Goal: Task Accomplishment & Management: Complete application form

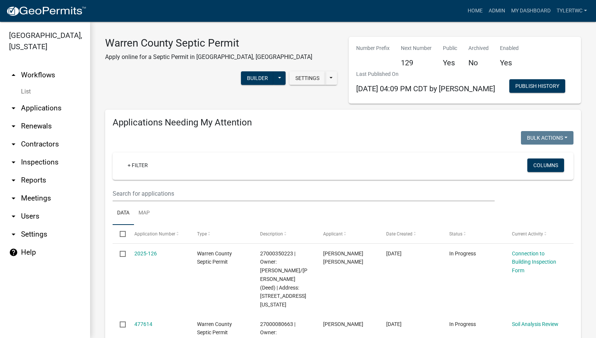
select select "2: 50"
select select "3: 100"
click at [495, 10] on link "Admin" at bounding box center [497, 11] width 23 height 14
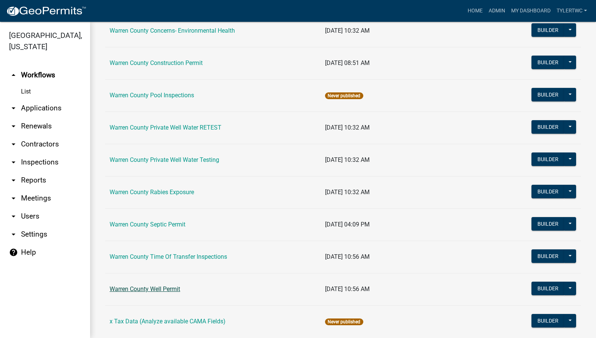
scroll to position [459, 0]
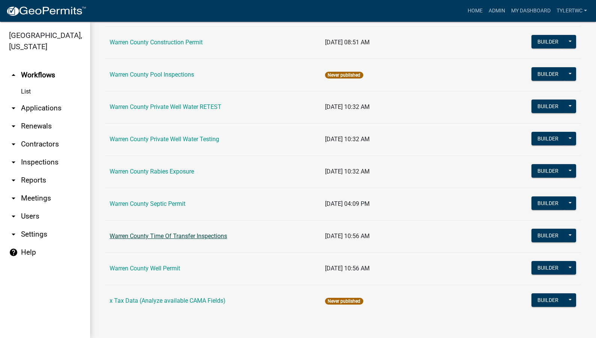
click at [152, 233] on link "Warren County Time Of Transfer Inspections" at bounding box center [169, 235] width 118 height 7
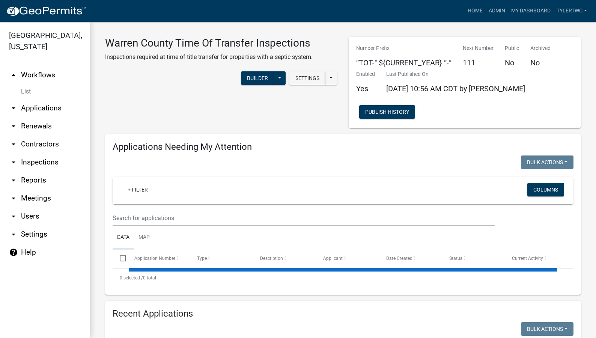
select select "2: 50"
select select "3: 100"
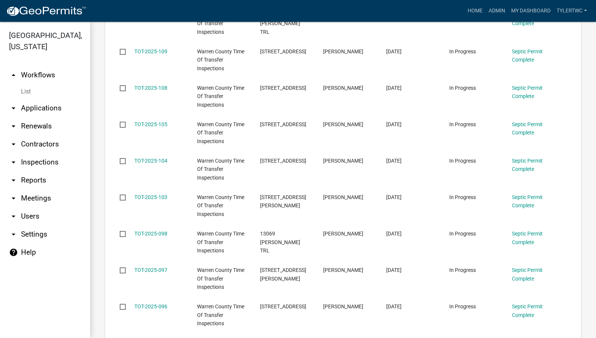
scroll to position [350, 0]
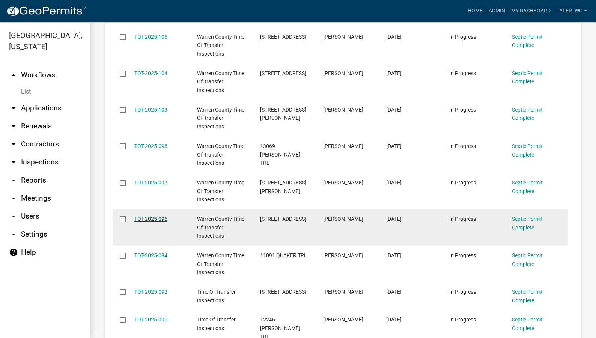
click at [145, 217] on link "TOT-2025-096" at bounding box center [150, 219] width 33 height 6
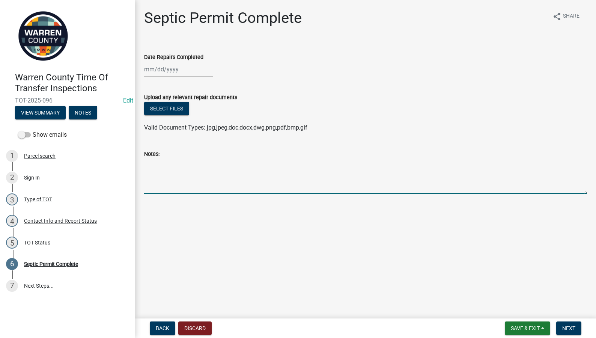
click at [196, 171] on textarea "Notes:" at bounding box center [365, 175] width 443 height 35
type textarea "Planned install with [PERSON_NAME] Septic on [DATE]."
click at [521, 330] on span "Save & Exit" at bounding box center [525, 328] width 29 height 6
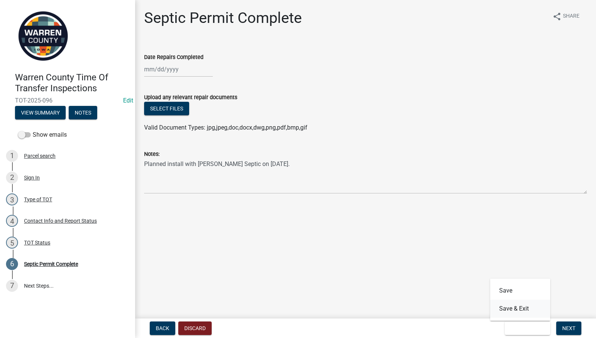
click at [520, 306] on button "Save & Exit" at bounding box center [520, 309] width 60 height 18
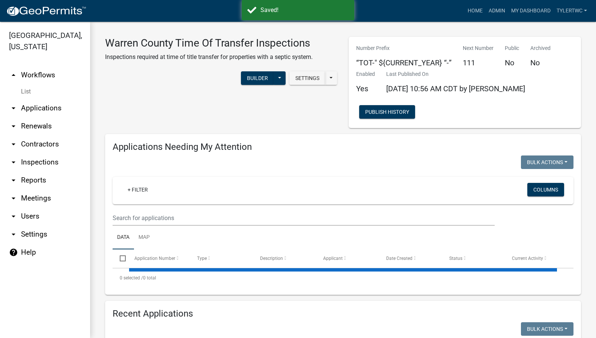
select select "2: 50"
select select "3: 100"
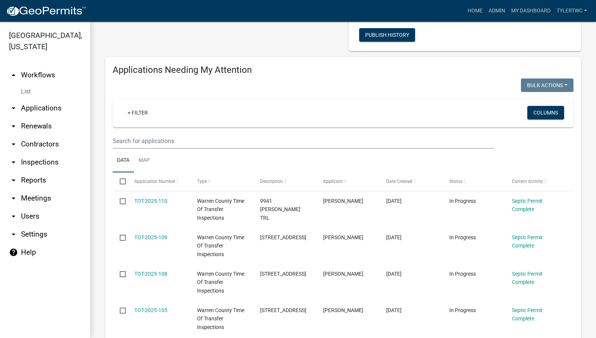
scroll to position [87, 0]
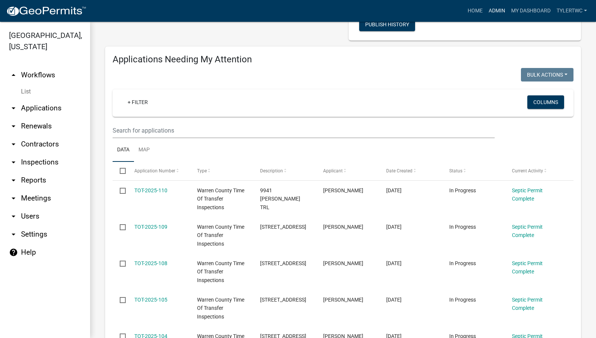
click at [494, 9] on link "Admin" at bounding box center [497, 11] width 23 height 14
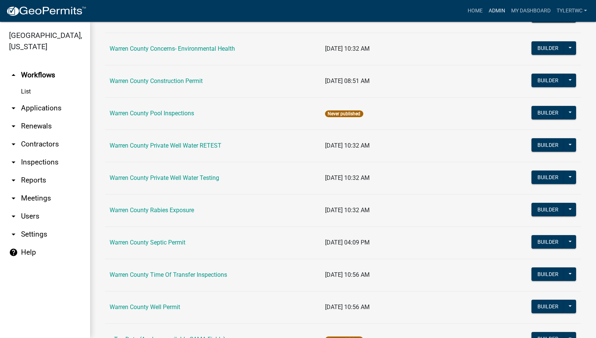
scroll to position [438, 0]
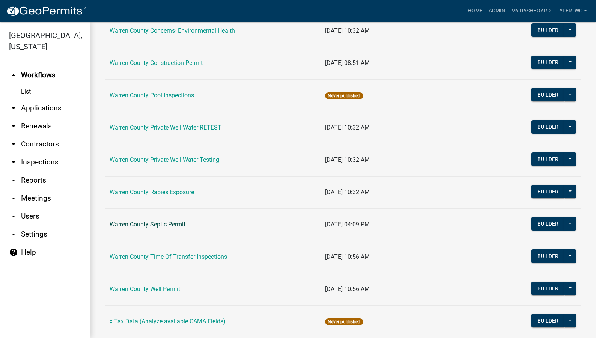
click at [149, 224] on link "Warren County Septic Permit" at bounding box center [148, 224] width 76 height 7
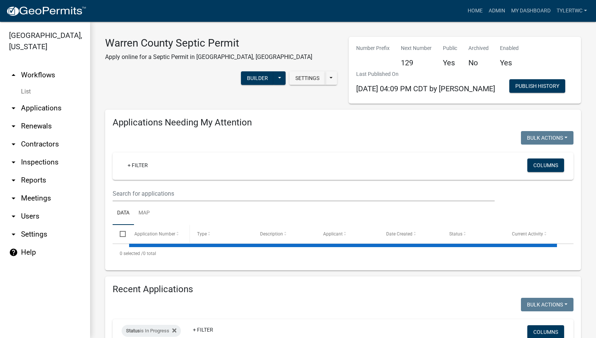
select select "2: 50"
select select "3: 100"
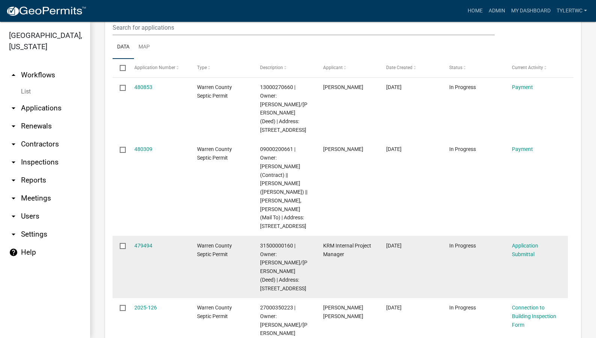
scroll to position [1577, 0]
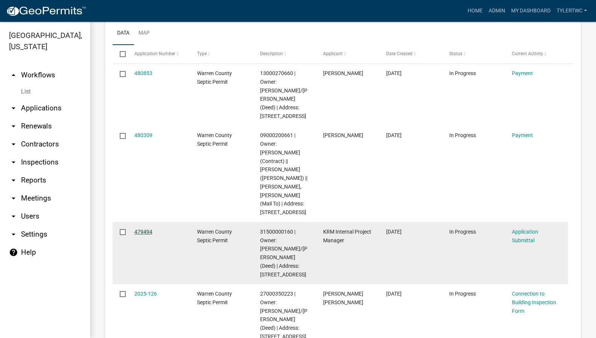
click at [144, 229] on link "479494" at bounding box center [143, 232] width 18 height 6
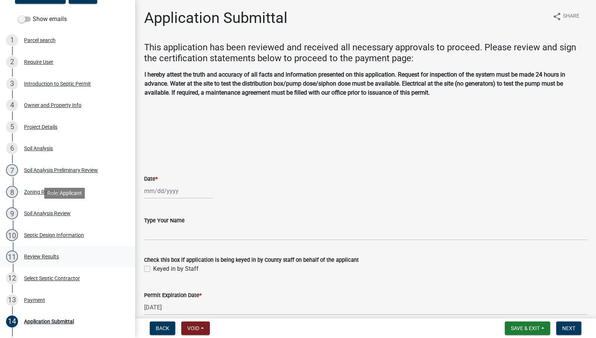
scroll to position [245, 0]
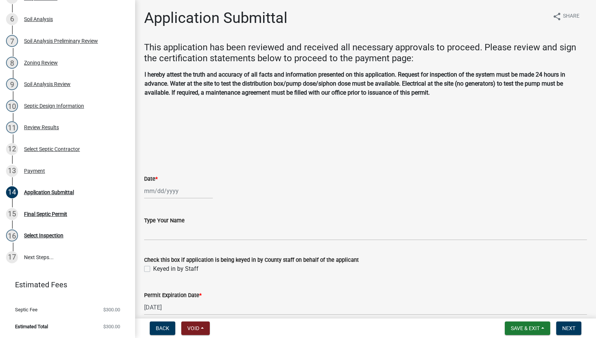
click at [157, 188] on div at bounding box center [178, 190] width 69 height 15
select select "9"
select select "2025"
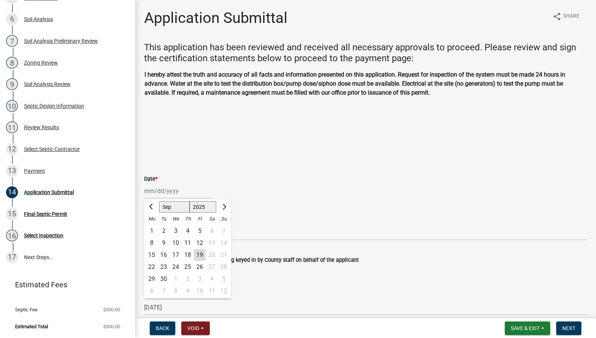
click at [203, 254] on div "19" at bounding box center [200, 255] width 12 height 12
type input "[DATE]"
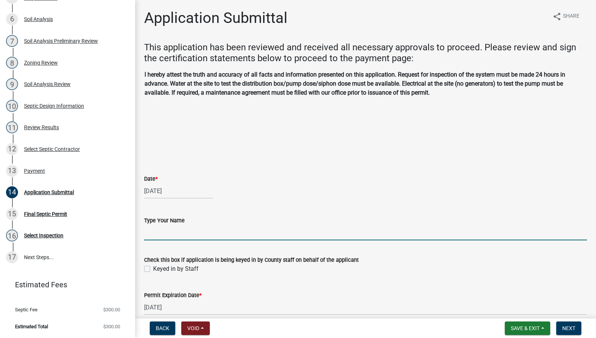
drag, startPoint x: 160, startPoint y: 228, endPoint x: 165, endPoint y: 234, distance: 7.7
click at [160, 228] on input "Type Your Name" at bounding box center [365, 232] width 443 height 15
type input "[PERSON_NAME]"
click at [143, 267] on div "Check this box if application is being keyed in by County staff on behalf of th…" at bounding box center [366, 259] width 454 height 27
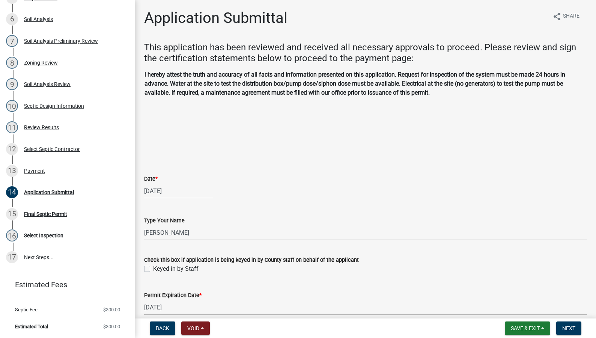
click at [153, 271] on label "Keyed in by Staff" at bounding box center [175, 268] width 45 height 9
click at [153, 269] on input "Keyed in by Staff" at bounding box center [155, 266] width 5 height 5
checkbox input "true"
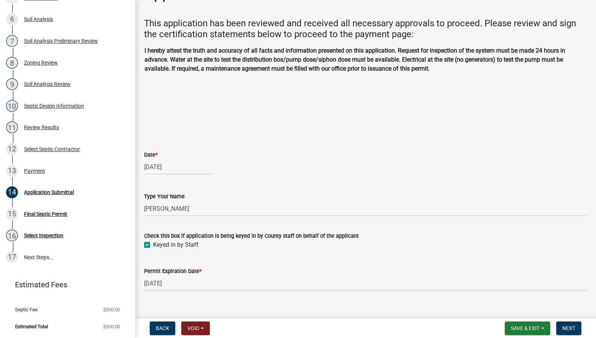
scroll to position [36, 0]
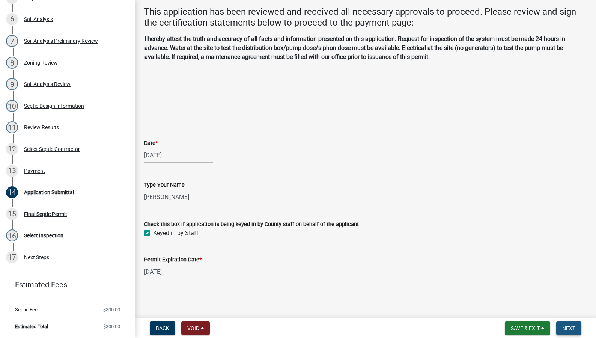
click at [568, 324] on button "Next" at bounding box center [568, 328] width 25 height 14
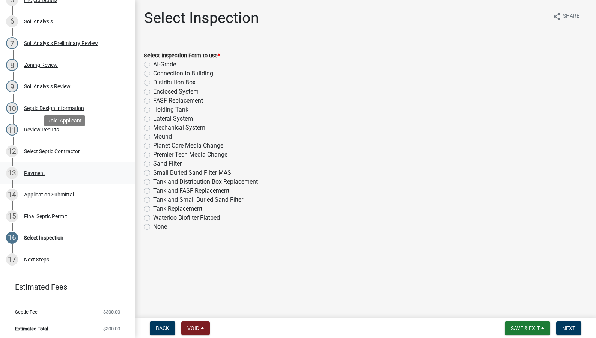
scroll to position [245, 0]
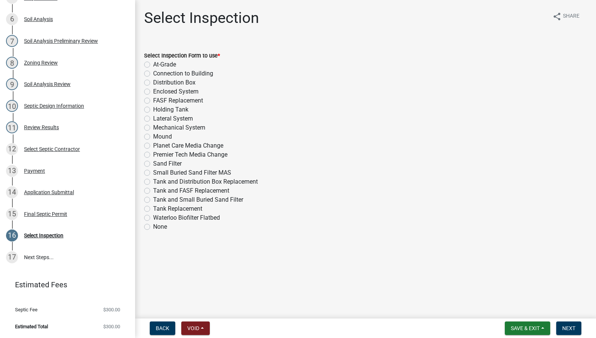
click at [153, 120] on label "Lateral System" at bounding box center [173, 118] width 40 height 9
click at [153, 119] on input "Lateral System" at bounding box center [155, 116] width 5 height 5
radio input "true"
click at [563, 328] on span "Next" at bounding box center [568, 328] width 13 height 6
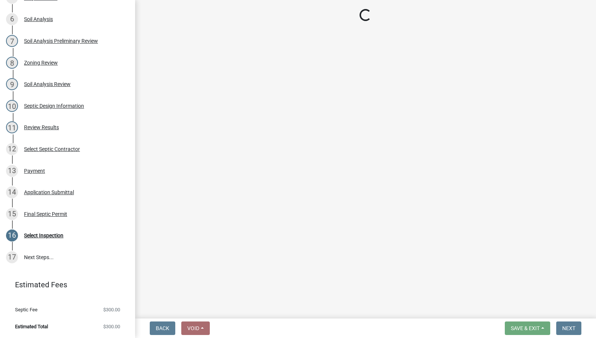
select select "d1e22d4f-68e7-4e9d-8701-604dd084f30f"
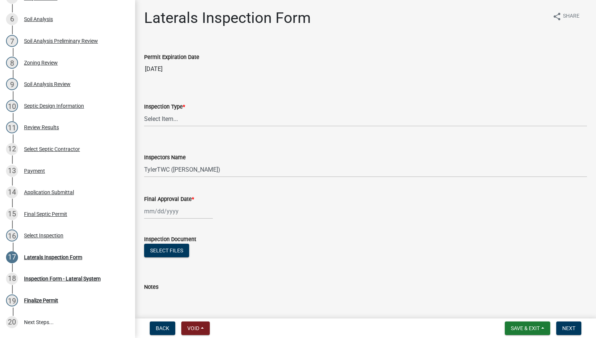
scroll to position [309, 0]
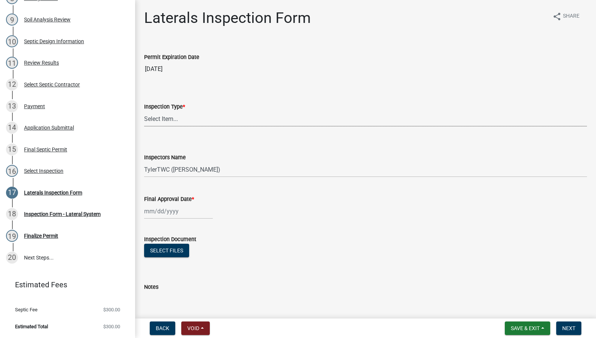
click at [174, 122] on select "Select Item... Laterals" at bounding box center [365, 118] width 443 height 15
click at [144, 111] on select "Select Item... Laterals" at bounding box center [365, 118] width 443 height 15
select select "745f0c93-fe7f-45fa-acff-5a7eccb4a6bc"
click at [535, 327] on span "Save & Exit" at bounding box center [525, 328] width 29 height 6
click at [515, 307] on button "Save & Exit" at bounding box center [520, 309] width 60 height 18
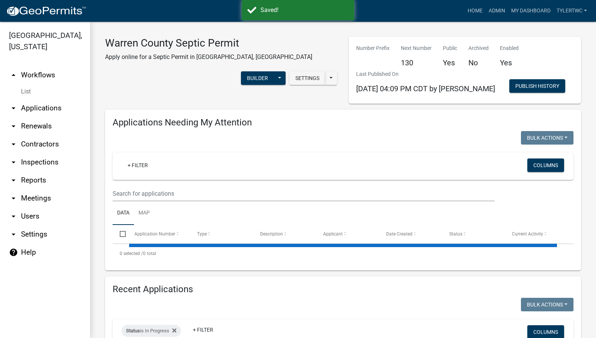
select select "2: 50"
select select "3: 100"
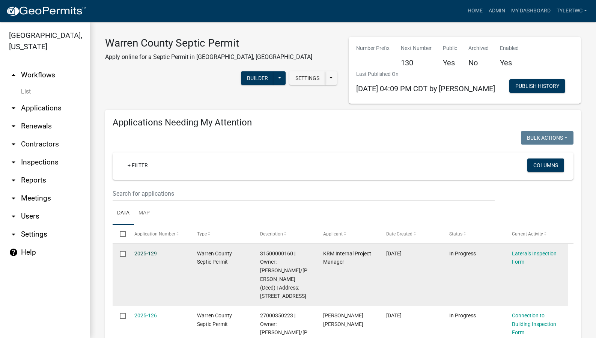
click at [152, 253] on link "2025-129" at bounding box center [145, 253] width 23 height 6
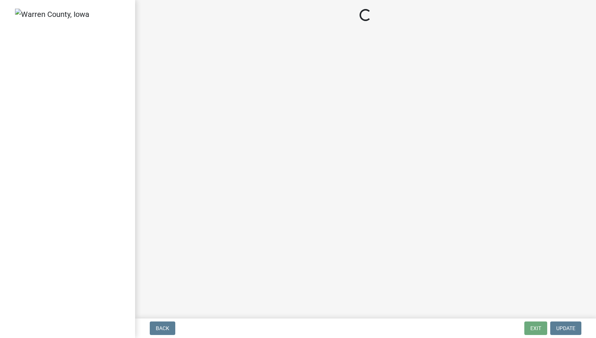
select select "745f0c93-fe7f-45fa-acff-5a7eccb4a6bc"
select select "d1e22d4f-68e7-4e9d-8701-604dd084f30f"
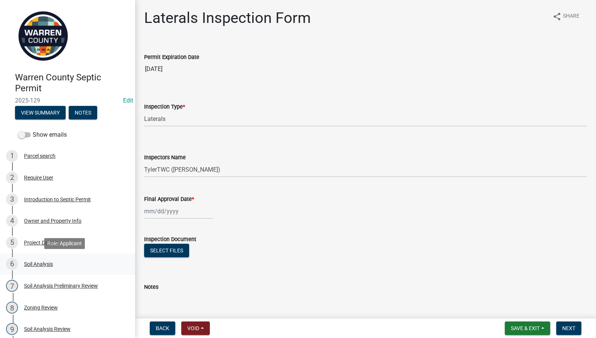
click at [42, 262] on div "Soil Analysis" at bounding box center [38, 263] width 29 height 5
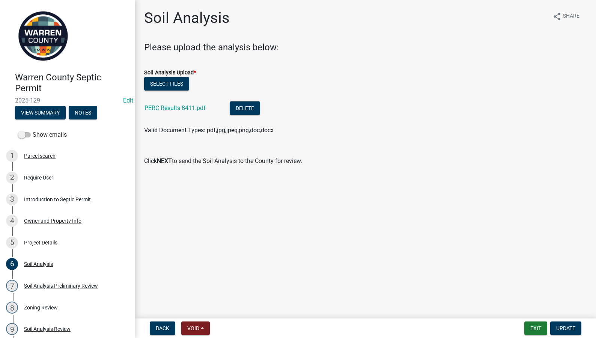
click at [158, 104] on div "PERC Results 8411.pdf" at bounding box center [181, 108] width 73 height 15
click at [158, 106] on link "PERC Results 8411.pdf" at bounding box center [175, 107] width 61 height 7
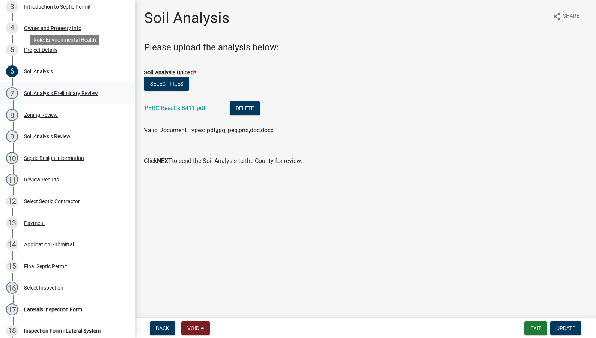
scroll to position [263, 0]
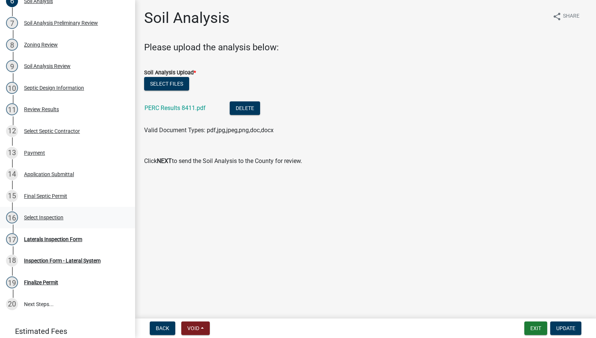
click at [36, 216] on div "Select Inspection" at bounding box center [43, 217] width 39 height 5
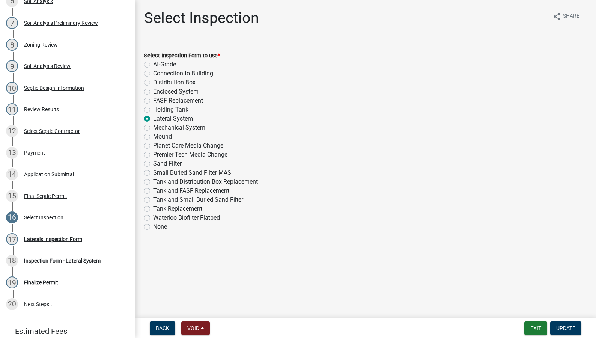
click at [153, 93] on label "Enclosed System" at bounding box center [175, 91] width 45 height 9
click at [153, 92] on input "Enclosed System" at bounding box center [155, 89] width 5 height 5
radio input "true"
click at [567, 330] on span "Update" at bounding box center [565, 328] width 19 height 6
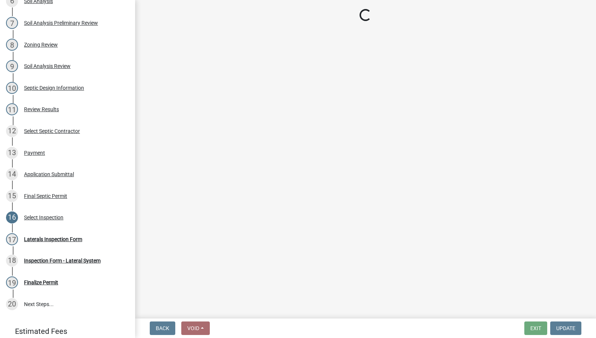
select select "d1e22d4f-68e7-4e9d-8701-604dd084f30f"
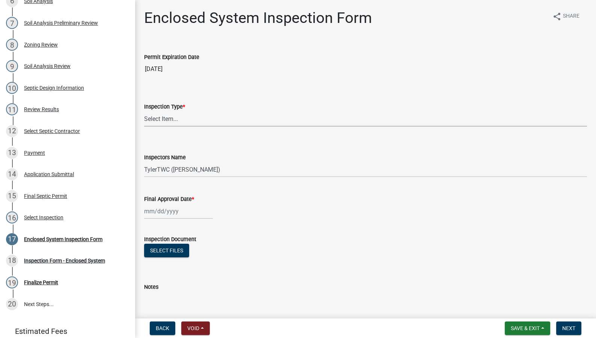
click at [182, 120] on select "Select Item... Enclosed System" at bounding box center [365, 118] width 443 height 15
click at [144, 111] on select "Select Item... Enclosed System" at bounding box center [365, 118] width 443 height 15
select select "a5eedaef-bc64-4201-b33b-3ad5aee653d9"
click at [511, 333] on button "Save & Exit" at bounding box center [527, 328] width 45 height 14
click at [511, 308] on button "Save & Exit" at bounding box center [520, 309] width 60 height 18
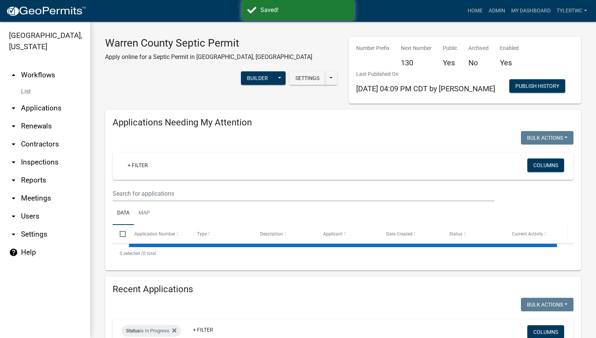
select select "2: 50"
select select "3: 100"
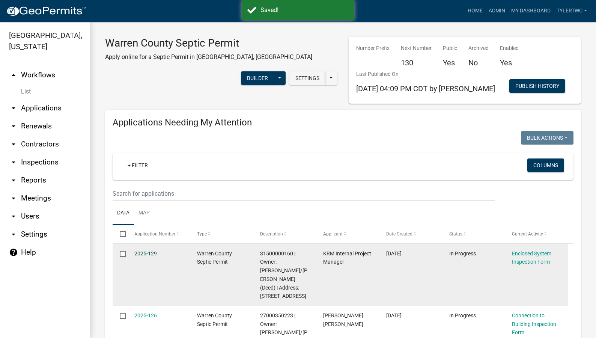
click at [145, 250] on link "2025-129" at bounding box center [145, 253] width 23 height 6
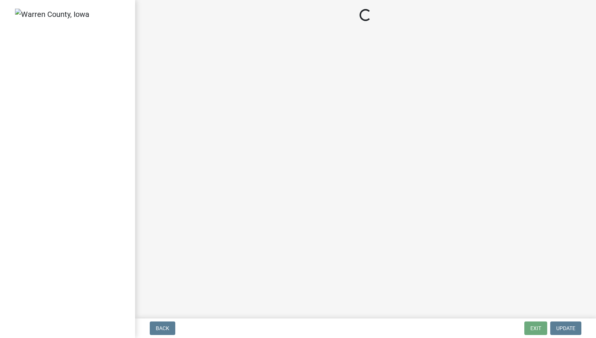
select select "a5eedaef-bc64-4201-b33b-3ad5aee653d9"
select select "d1e22d4f-68e7-4e9d-8701-604dd084f30f"
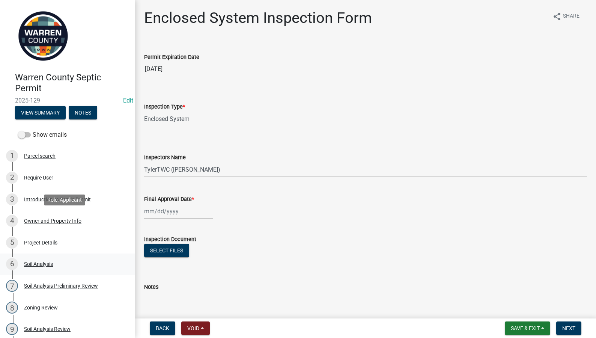
scroll to position [309, 0]
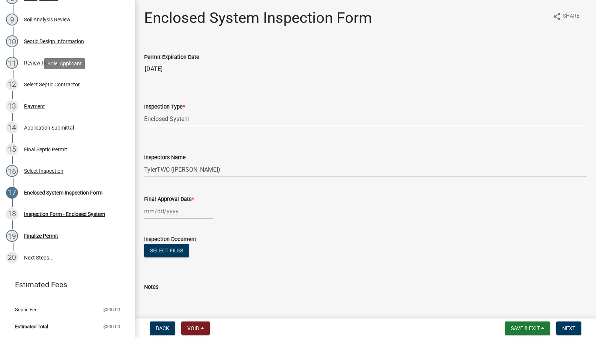
click at [56, 84] on div "Select Septic Contractor" at bounding box center [52, 84] width 56 height 5
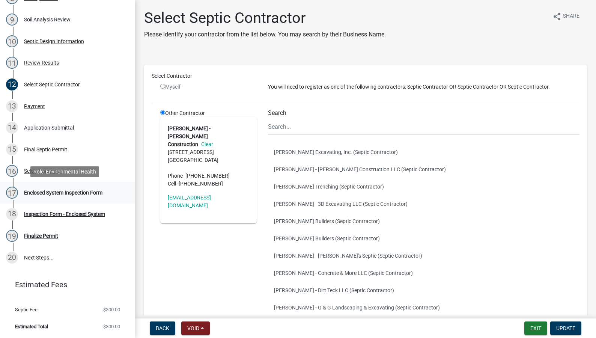
click at [54, 188] on div "17 Enclosed System Inspection Form" at bounding box center [64, 193] width 117 height 12
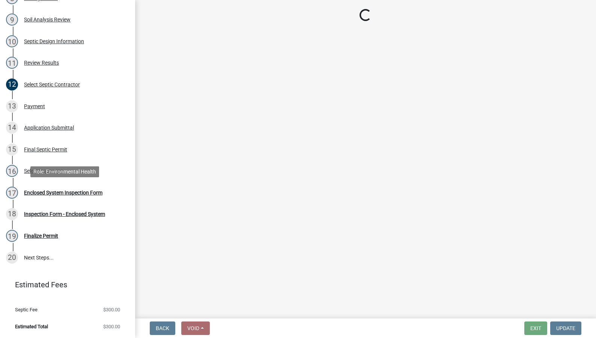
select select "a5eedaef-bc64-4201-b33b-3ad5aee653d9"
select select "d1e22d4f-68e7-4e9d-8701-604dd084f30f"
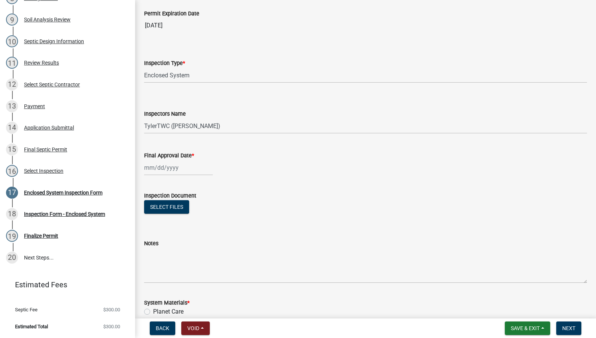
scroll to position [87, 0]
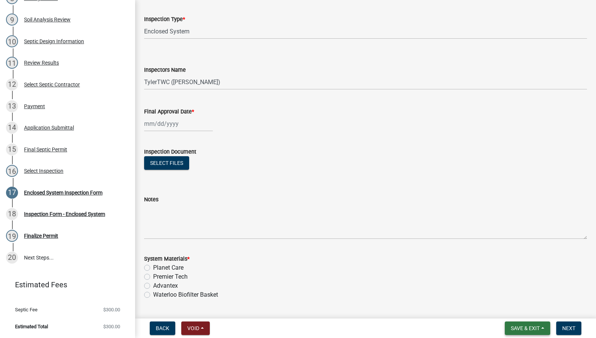
click at [515, 327] on span "Save & Exit" at bounding box center [525, 328] width 29 height 6
click at [516, 310] on button "Save & Exit" at bounding box center [520, 309] width 60 height 18
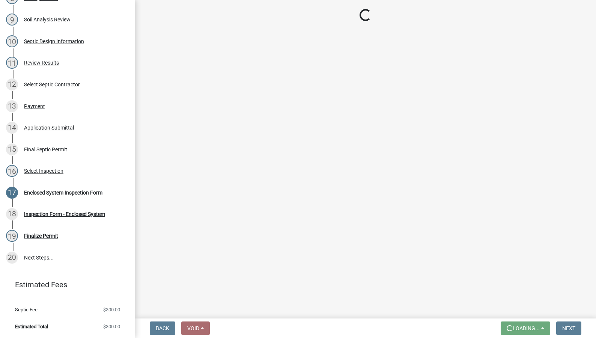
scroll to position [0, 0]
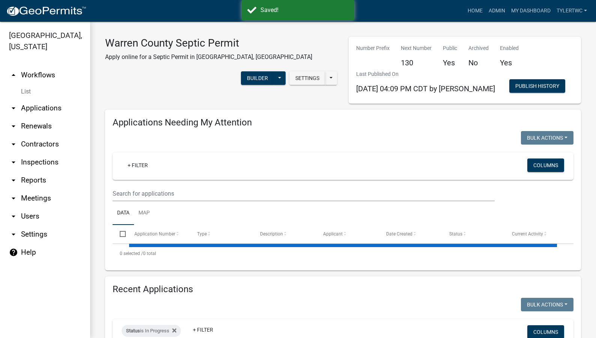
select select "2: 50"
select select "3: 100"
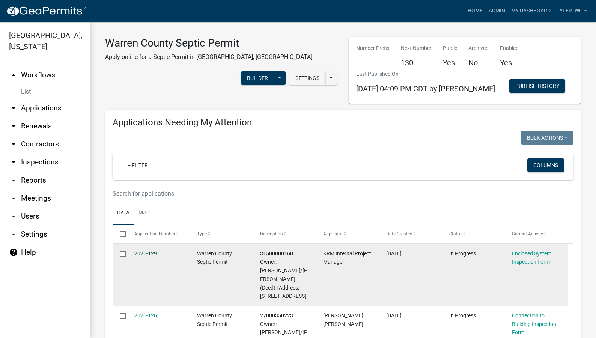
click at [150, 252] on link "2025-129" at bounding box center [145, 253] width 23 height 6
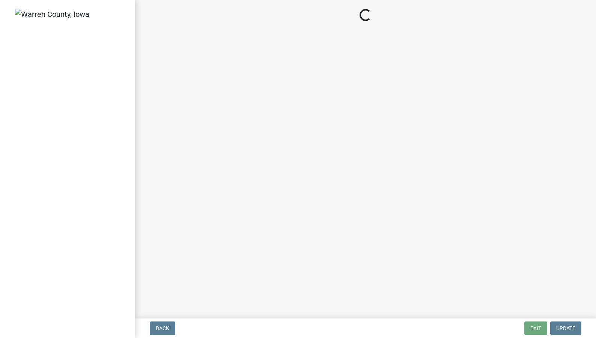
select select "a5eedaef-bc64-4201-b33b-3ad5aee653d9"
select select "d1e22d4f-68e7-4e9d-8701-604dd084f30f"
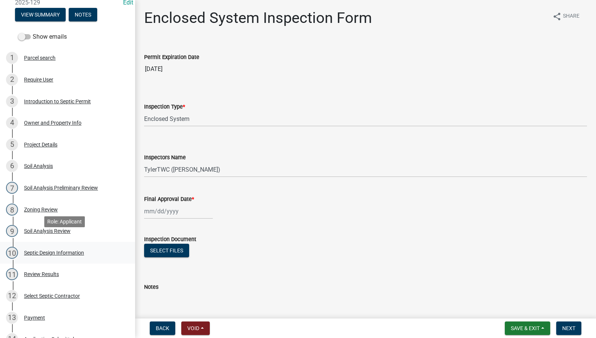
scroll to position [175, 0]
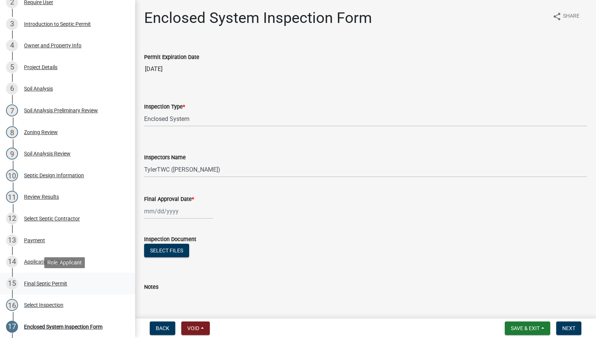
click at [38, 284] on div "Final Septic Permit" at bounding box center [45, 283] width 43 height 5
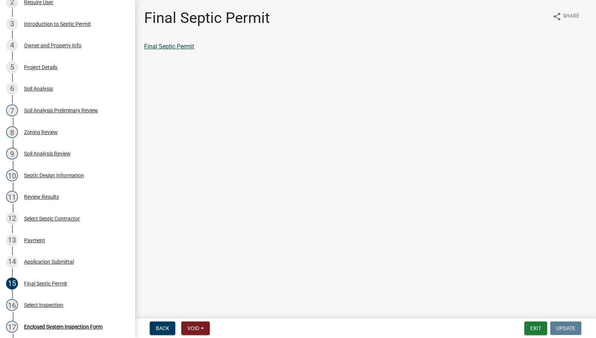
click at [184, 44] on link "Final Septic Permit" at bounding box center [169, 46] width 50 height 7
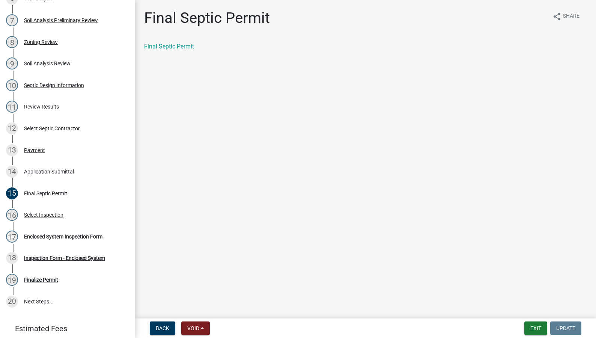
scroll to position [309, 0]
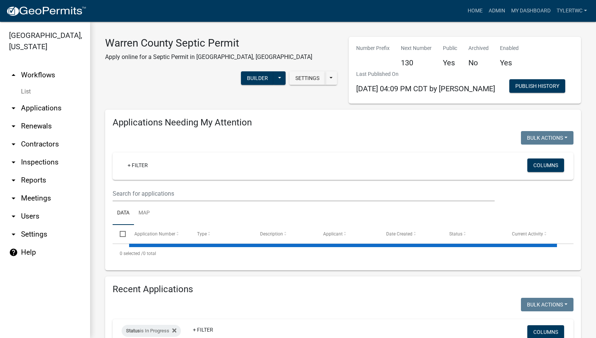
select select "2: 50"
select select "3: 100"
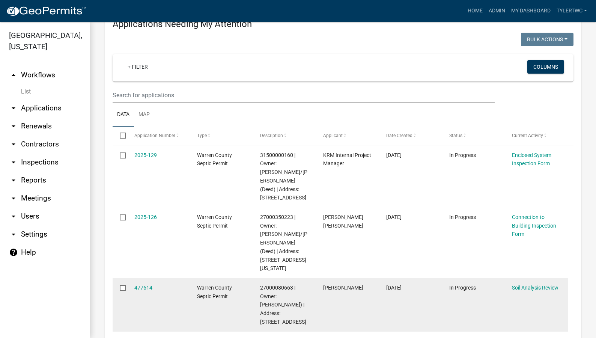
scroll to position [175, 0]
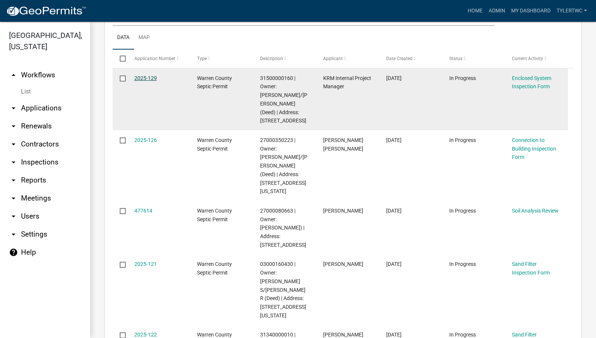
click at [134, 78] on link "2025-129" at bounding box center [145, 78] width 23 height 6
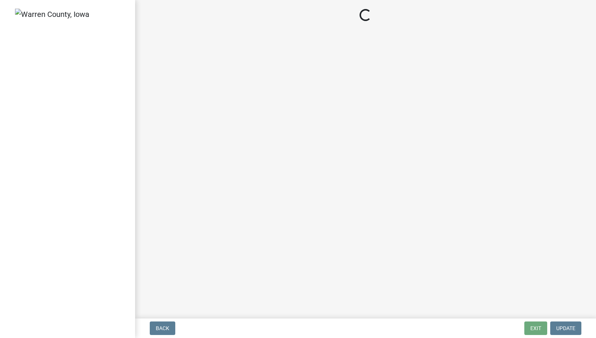
select select "a5eedaef-bc64-4201-b33b-3ad5aee653d9"
select select "d1e22d4f-68e7-4e9d-8701-604dd084f30f"
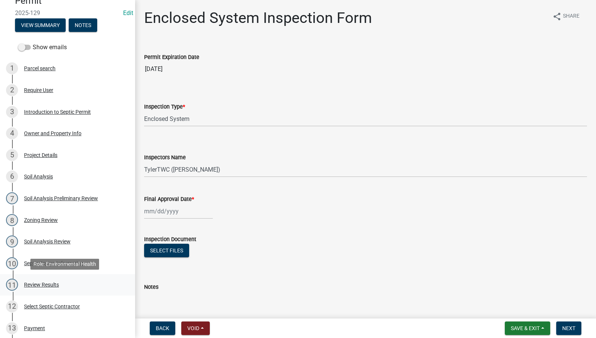
scroll to position [175, 0]
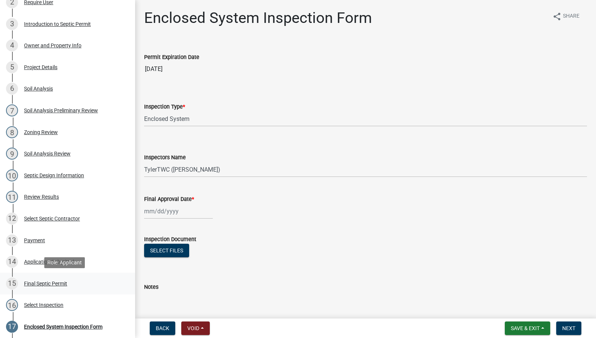
click at [42, 282] on div "Final Septic Permit" at bounding box center [45, 283] width 43 height 5
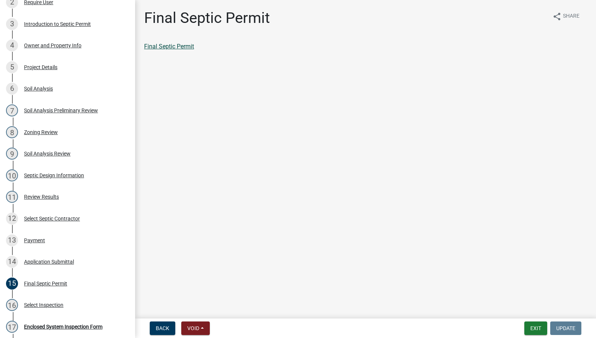
click at [175, 48] on link "Final Septic Permit" at bounding box center [169, 46] width 50 height 7
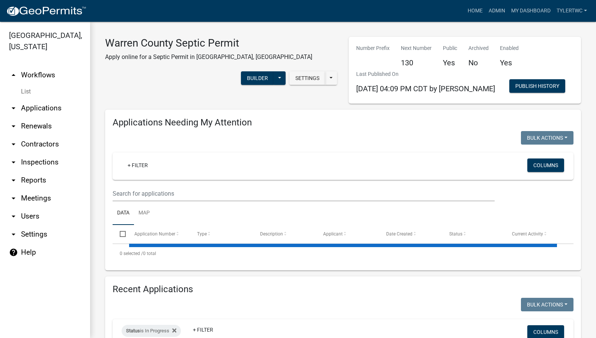
select select "2: 50"
select select "3: 100"
